Goal: Obtain resource: Obtain resource

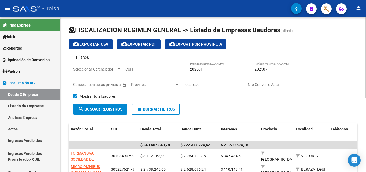
scroll to position [54, 0]
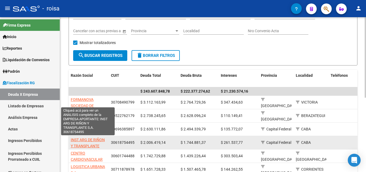
click at [92, 140] on span "INST ARG DE RIÑON Y TRANSPLANTE S.A." at bounding box center [88, 146] width 34 height 17
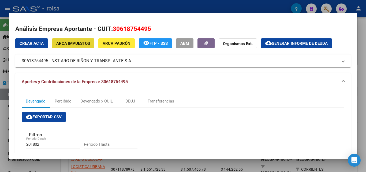
click at [78, 44] on span "ARCA Impuestos" at bounding box center [73, 43] width 34 height 5
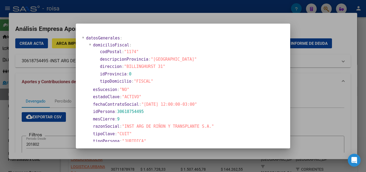
click at [307, 25] on div at bounding box center [183, 86] width 366 height 172
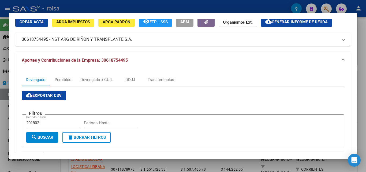
scroll to position [32, 0]
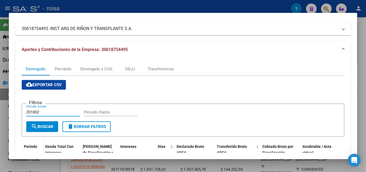
click at [45, 113] on input "201802" at bounding box center [53, 112] width 54 height 5
type input "202501"
type input "202507"
click at [47, 128] on span "search Buscar" at bounding box center [42, 126] width 22 height 5
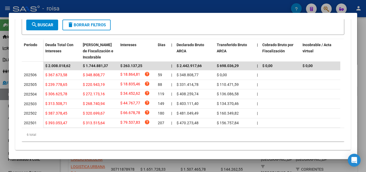
scroll to position [17, 0]
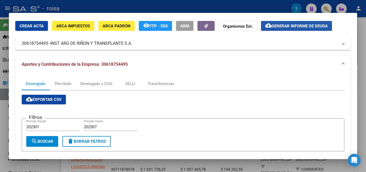
click at [308, 24] on span "Generar informe de deuda" at bounding box center [300, 26] width 56 height 5
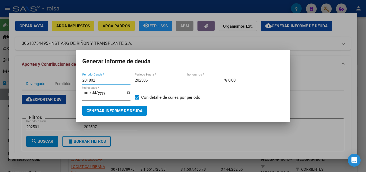
click at [107, 79] on input "201802" at bounding box center [106, 80] width 48 height 5
type input "202501"
click at [229, 80] on input "% 0,00" at bounding box center [211, 80] width 48 height 5
type input "% 10,00"
click at [127, 92] on input "[DATE]" at bounding box center [106, 94] width 48 height 9
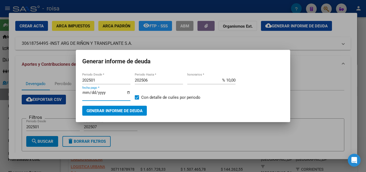
type input "[DATE]"
click at [128, 92] on input "[DATE]" at bounding box center [106, 94] width 48 height 9
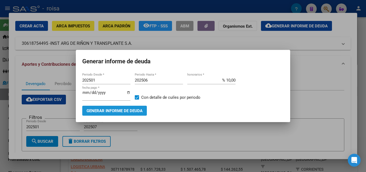
click at [132, 112] on span "Generar informe de deuda" at bounding box center [115, 110] width 56 height 5
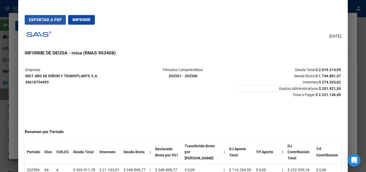
click at [47, 18] on span "Exportar a PDF" at bounding box center [45, 19] width 33 height 5
click at [16, 107] on div at bounding box center [183, 86] width 366 height 172
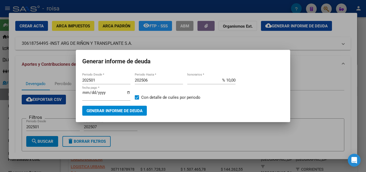
click at [319, 103] on div at bounding box center [183, 86] width 366 height 172
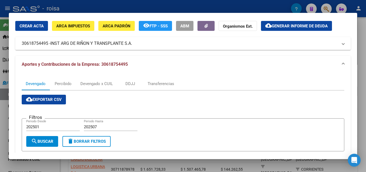
drag, startPoint x: 51, startPoint y: 49, endPoint x: 137, endPoint y: 51, distance: 86.1
click at [137, 51] on div "Crear Acta ARCA Impuestos ARCA [PERSON_NAME] remove_red_eye FTP - SSS ABM Organ…" at bounding box center [183, 143] width 336 height 245
copy div "Crear Acta ARCA Impuestos ARCA Padrón remove_red_eye FTP - SSS ABM Organismos E…"
